Goal: Contribute content

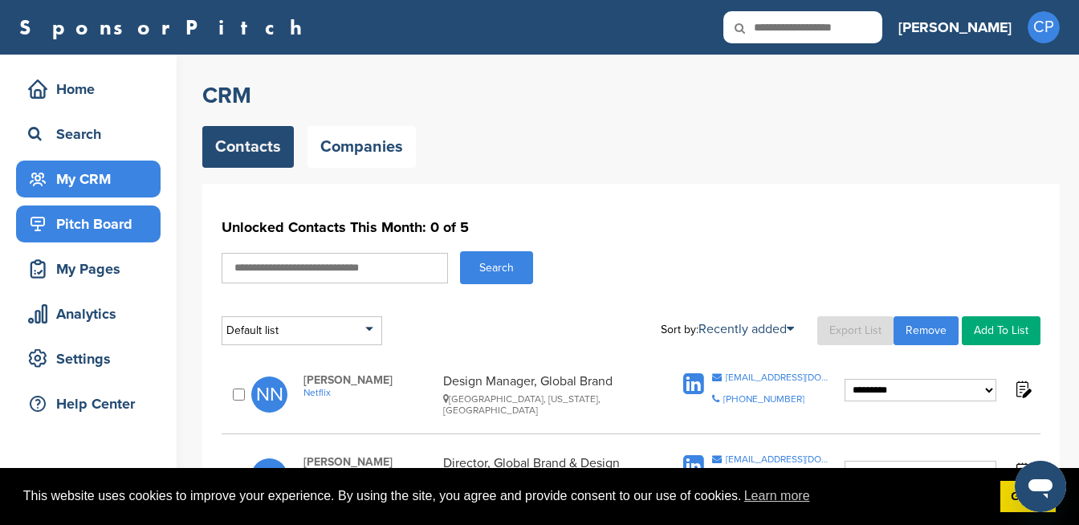
click at [112, 230] on div "Pitch Board" at bounding box center [92, 223] width 136 height 29
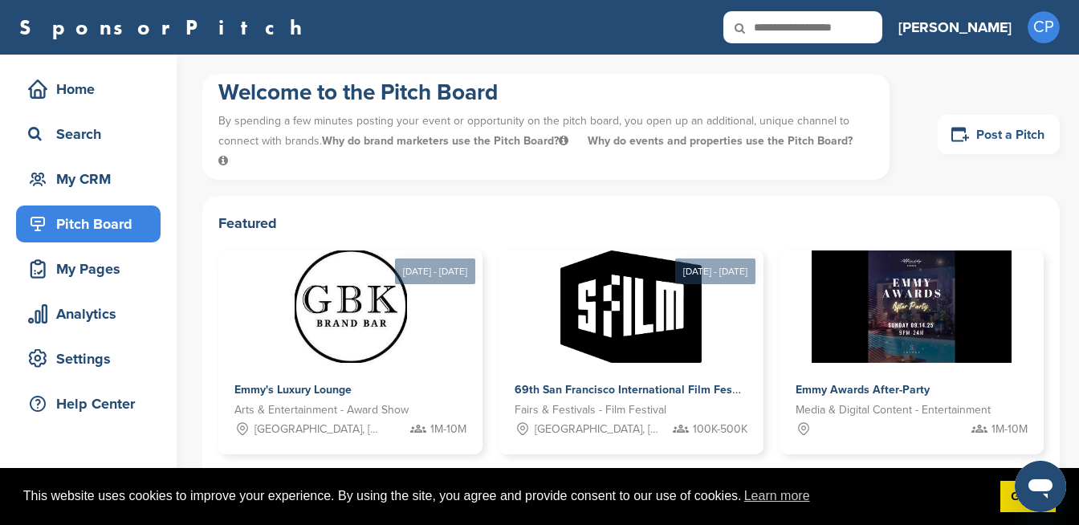
click at [969, 145] on link "Post a Pitch" at bounding box center [998, 134] width 122 height 39
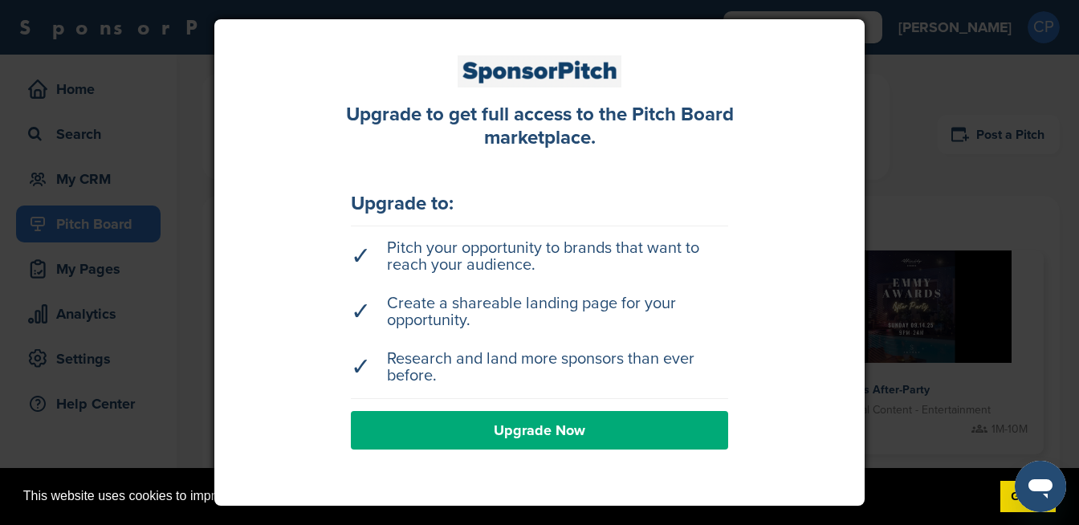
click at [969, 145] on div at bounding box center [539, 262] width 1079 height 525
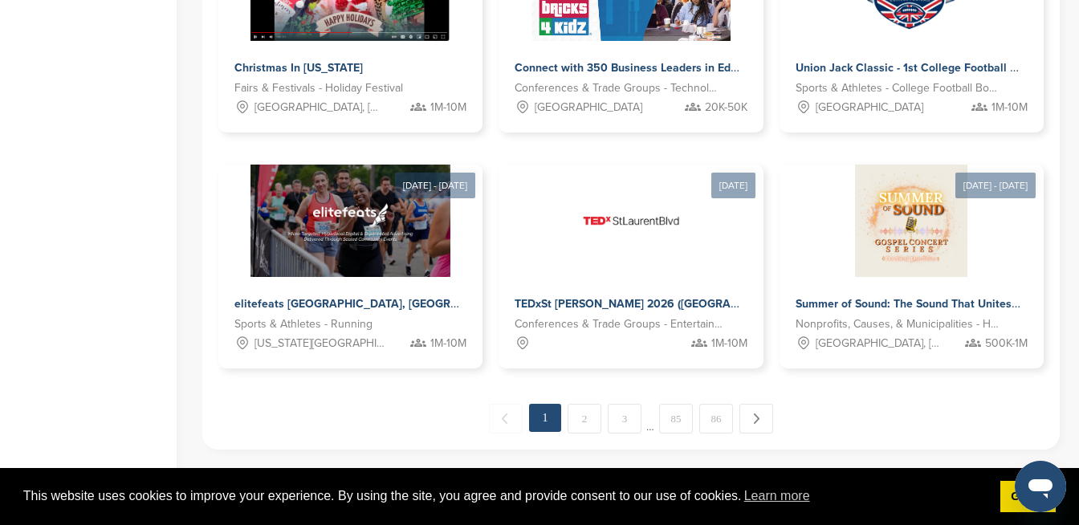
scroll to position [1241, 0]
